Goal: Task Accomplishment & Management: Use online tool/utility

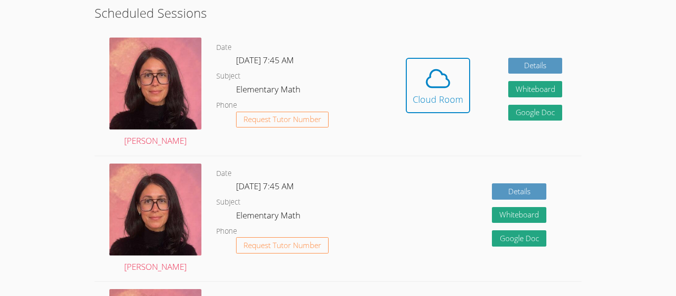
scroll to position [214, 0]
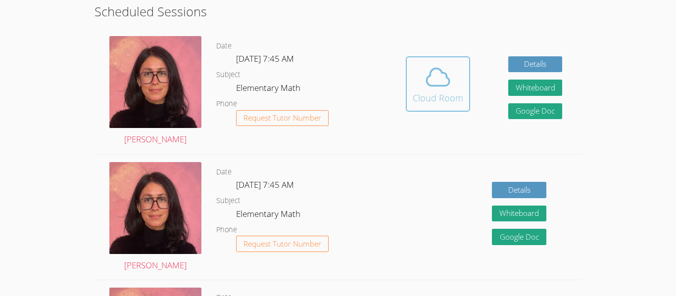
click at [468, 101] on button "Cloud Room" at bounding box center [438, 83] width 64 height 55
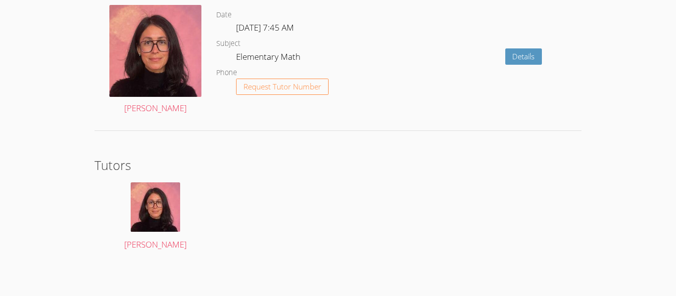
scroll to position [1380, 0]
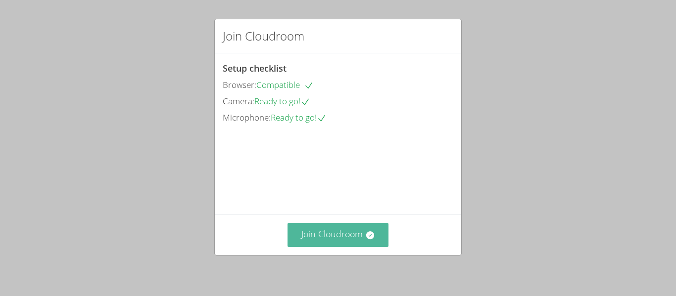
click at [308, 236] on button "Join Cloudroom" at bounding box center [337, 235] width 101 height 24
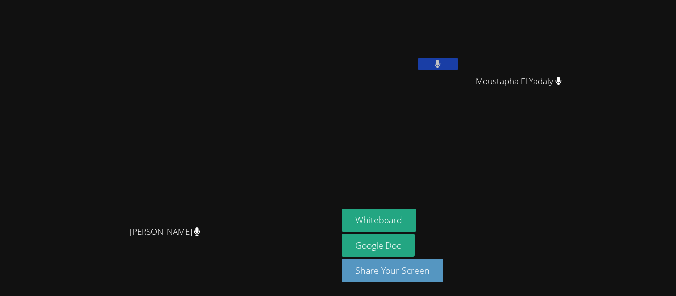
click at [458, 62] on button at bounding box center [438, 64] width 40 height 12
click at [443, 62] on icon at bounding box center [437, 64] width 10 height 8
click at [458, 62] on button at bounding box center [438, 64] width 40 height 12
click at [443, 62] on icon at bounding box center [437, 64] width 10 height 8
click at [458, 63] on button at bounding box center [438, 64] width 40 height 12
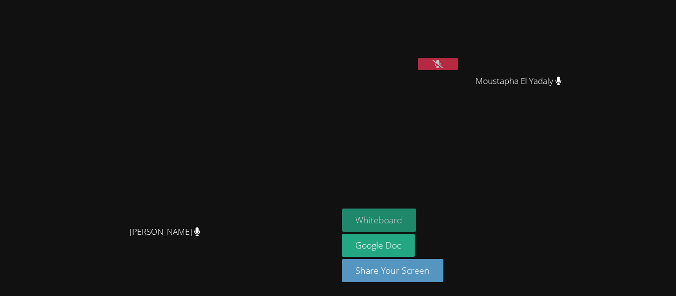
click at [417, 216] on button "Whiteboard" at bounding box center [379, 220] width 75 height 23
click at [417, 214] on button "Whiteboard" at bounding box center [379, 220] width 75 height 23
